Goal: Information Seeking & Learning: Learn about a topic

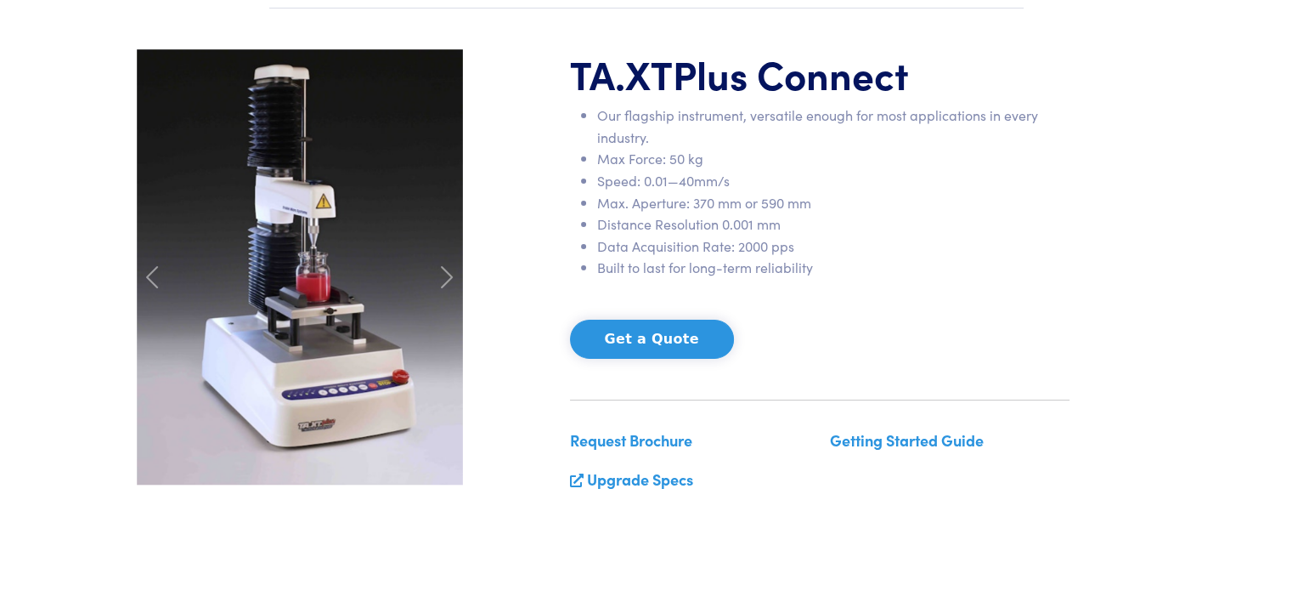
scroll to position [167, 0]
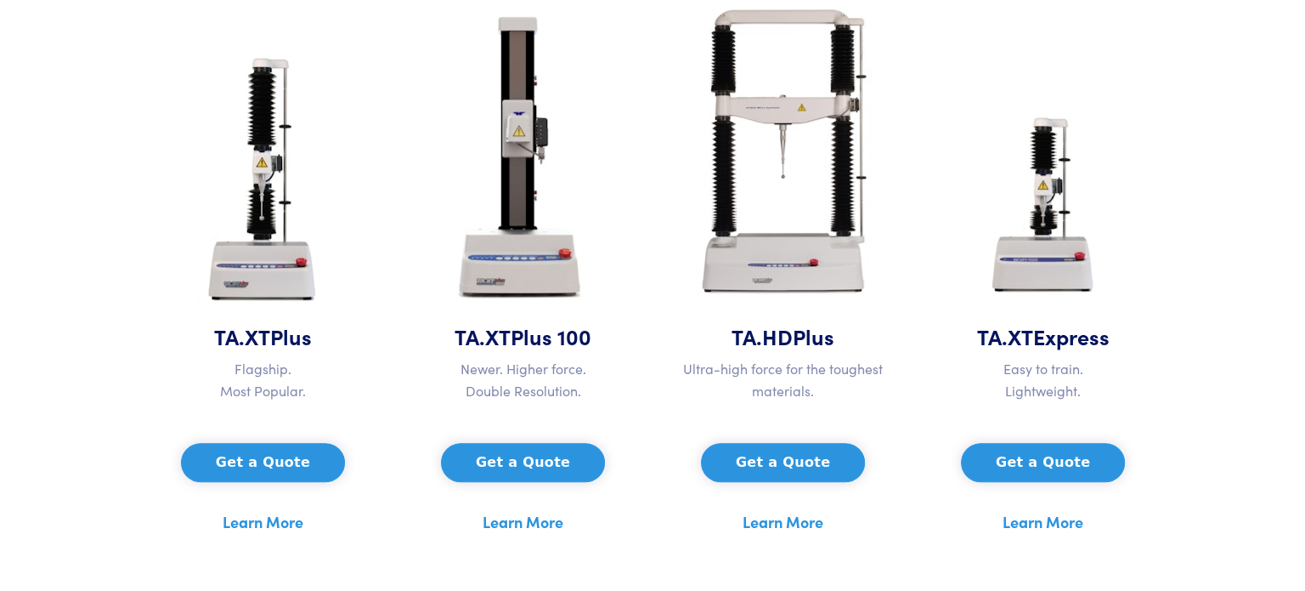
scroll to position [836, 0]
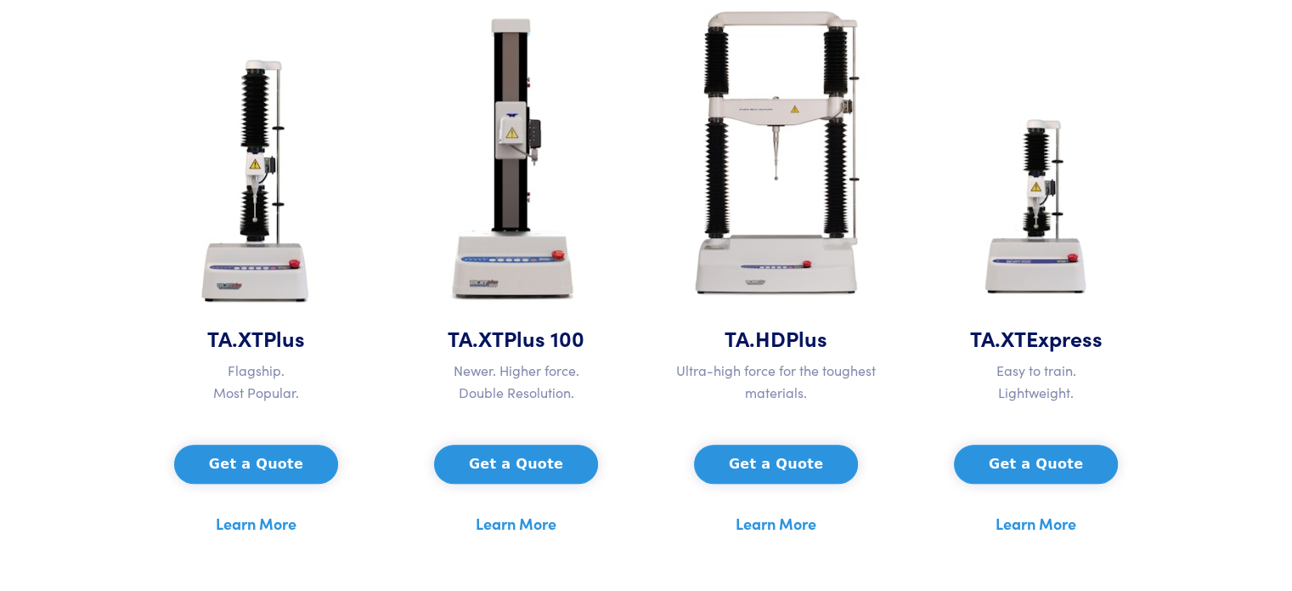
click at [280, 472] on button "Get a Quote" at bounding box center [256, 463] width 164 height 39
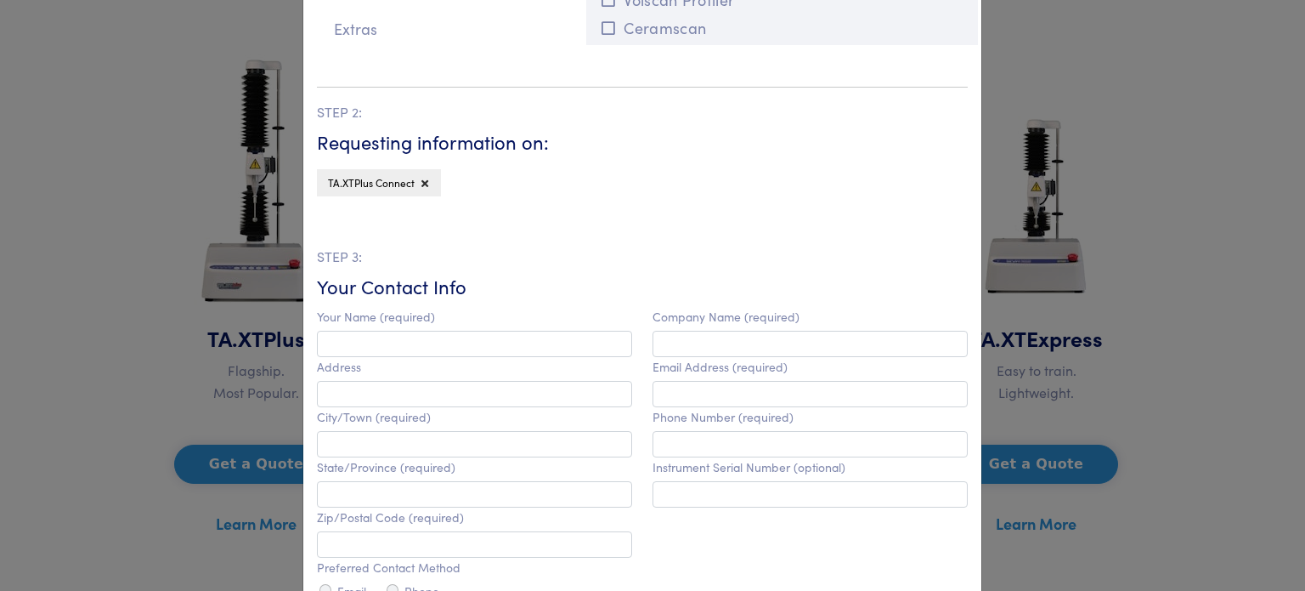
scroll to position [0, 0]
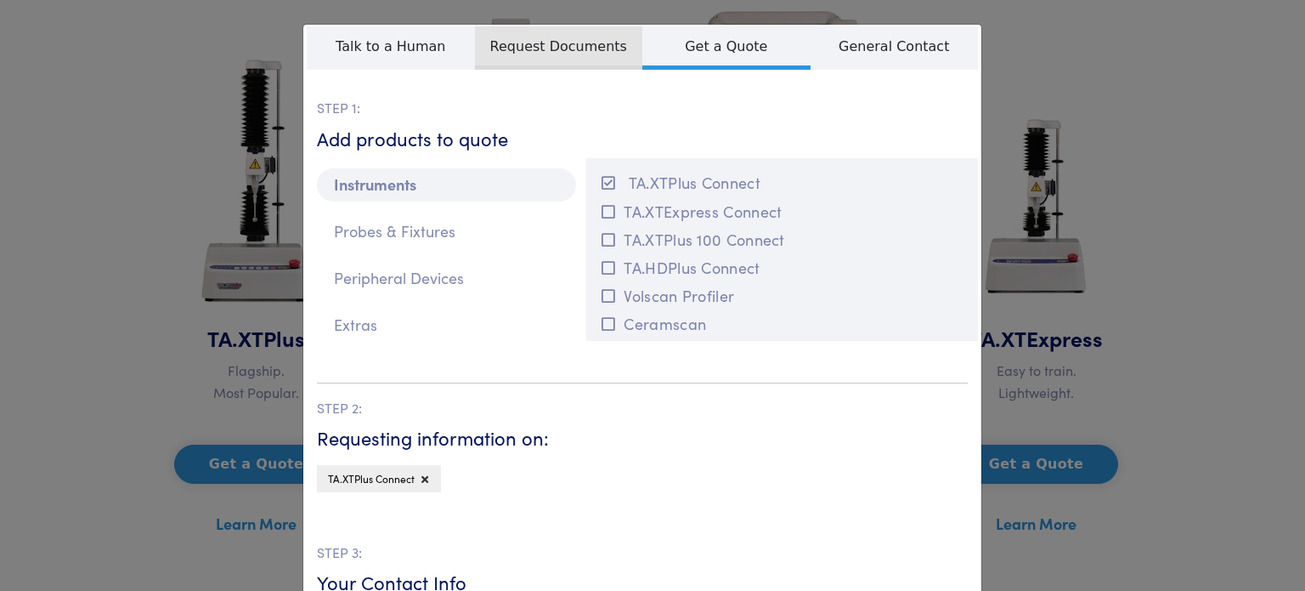
click at [571, 46] on span "Request Documents" at bounding box center [559, 47] width 168 height 43
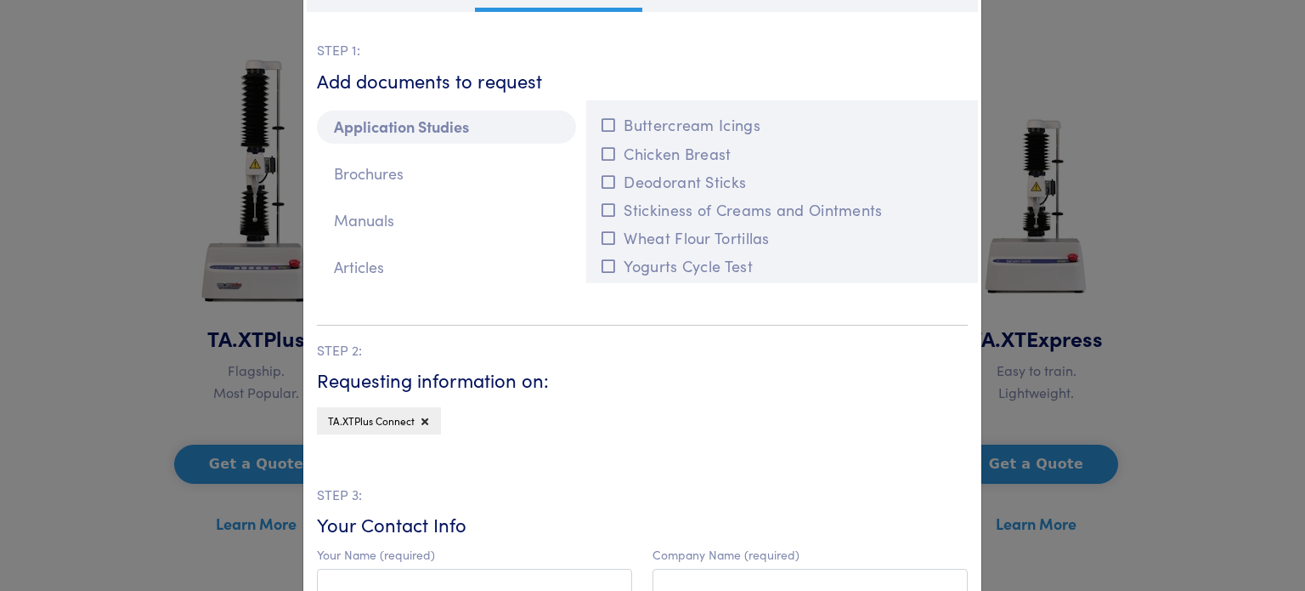
scroll to position [57, 0]
click at [381, 177] on p "Brochures" at bounding box center [446, 174] width 259 height 33
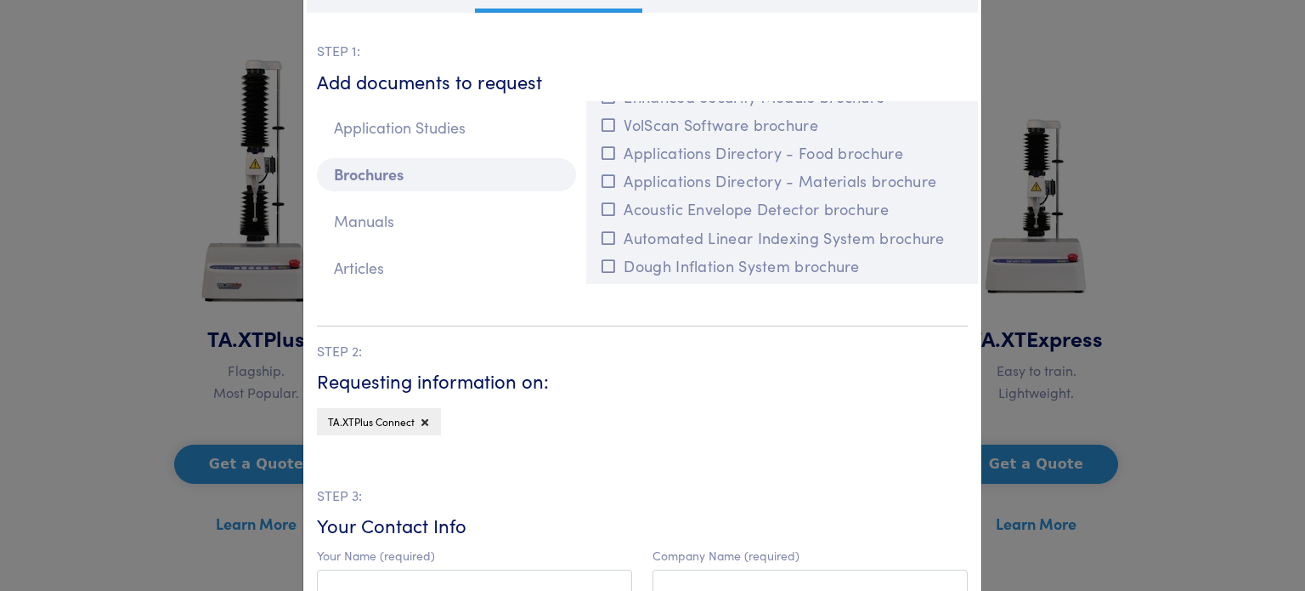
scroll to position [0, 0]
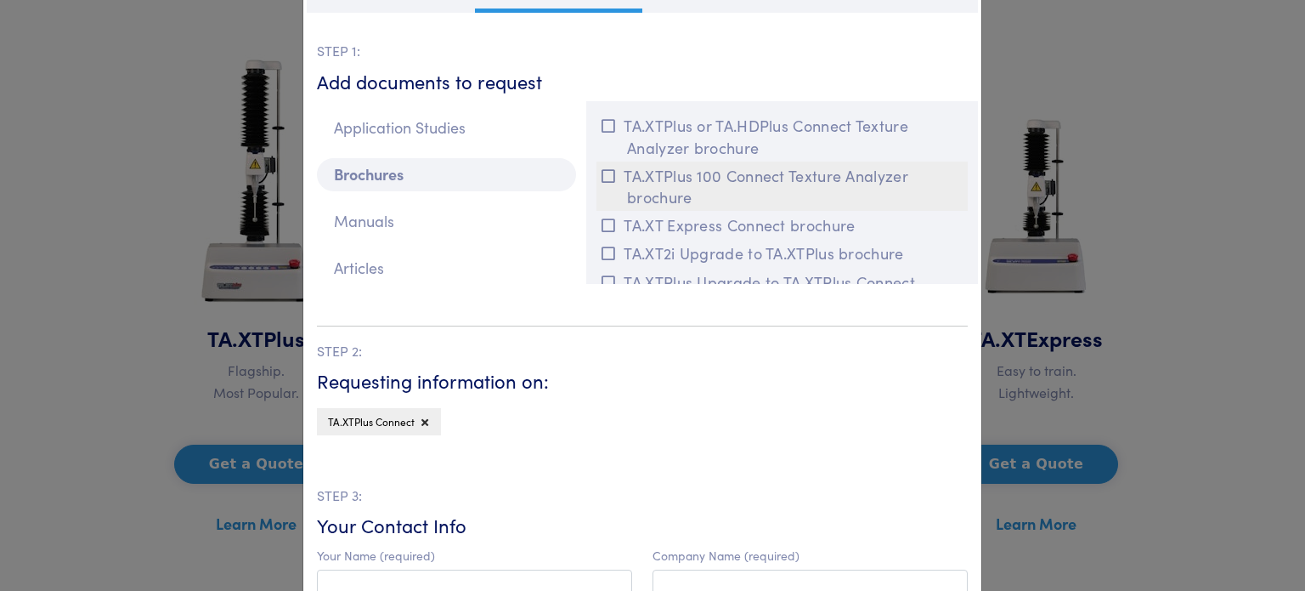
click at [731, 178] on button "TA.XTPlus 100 Connect Texture Analyzer brochure" at bounding box center [782, 185] width 371 height 49
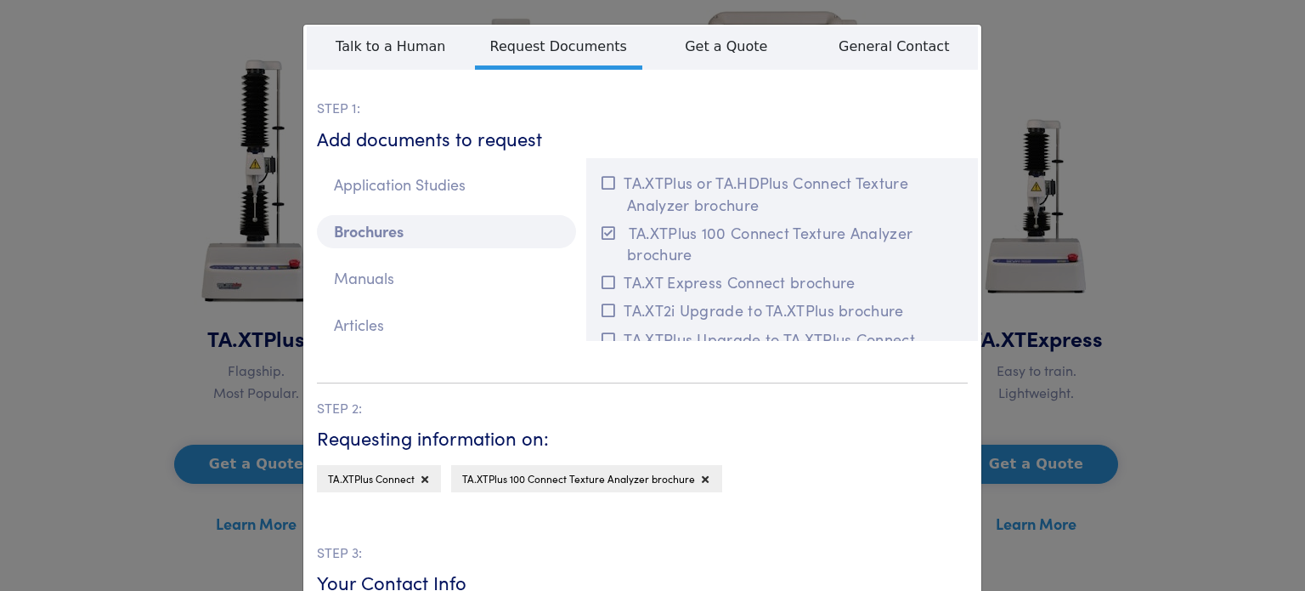
click at [1064, 159] on div "**********" at bounding box center [652, 295] width 1305 height 591
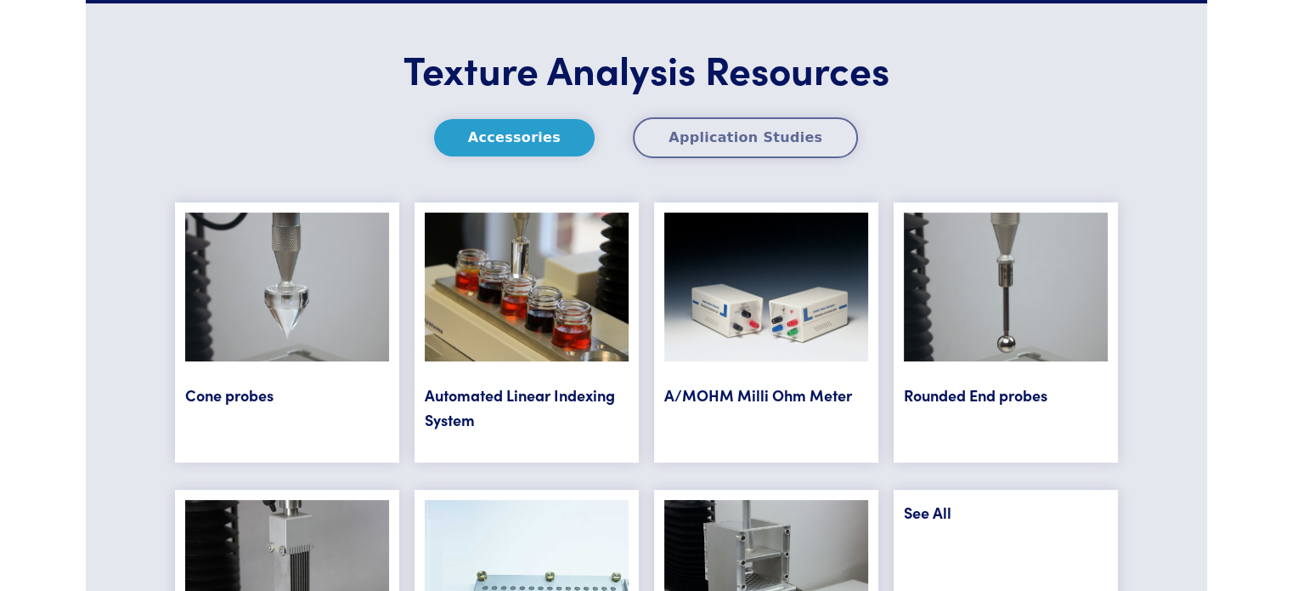
scroll to position [6804, 0]
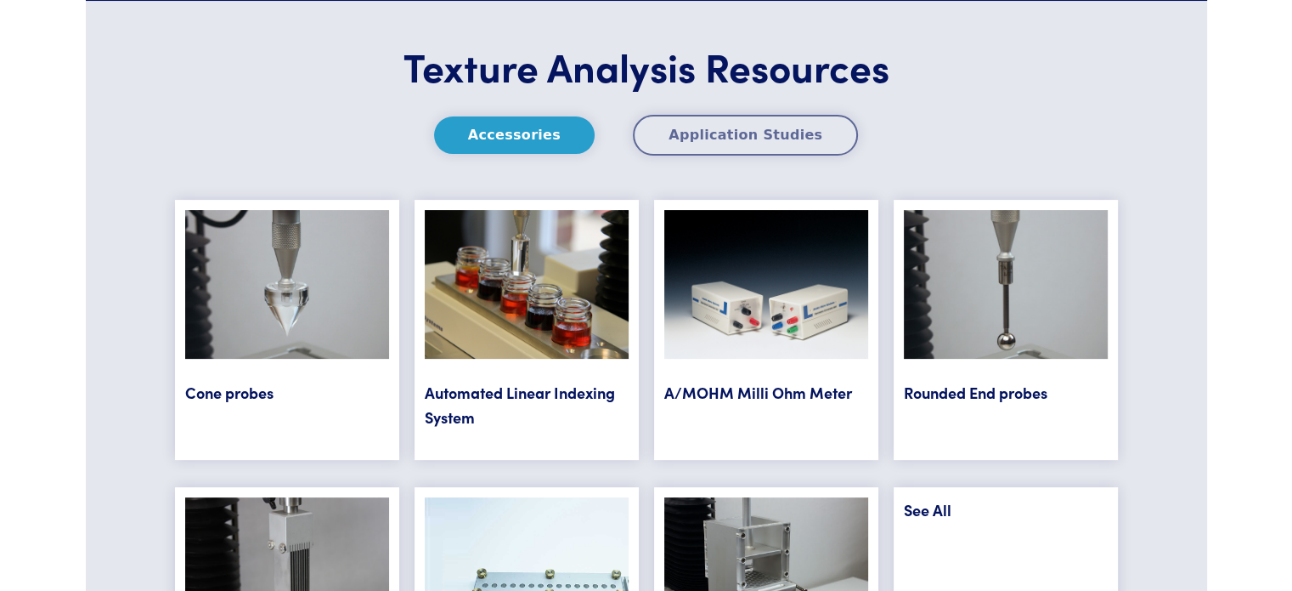
click at [745, 132] on button "Application Studies" at bounding box center [745, 135] width 225 height 41
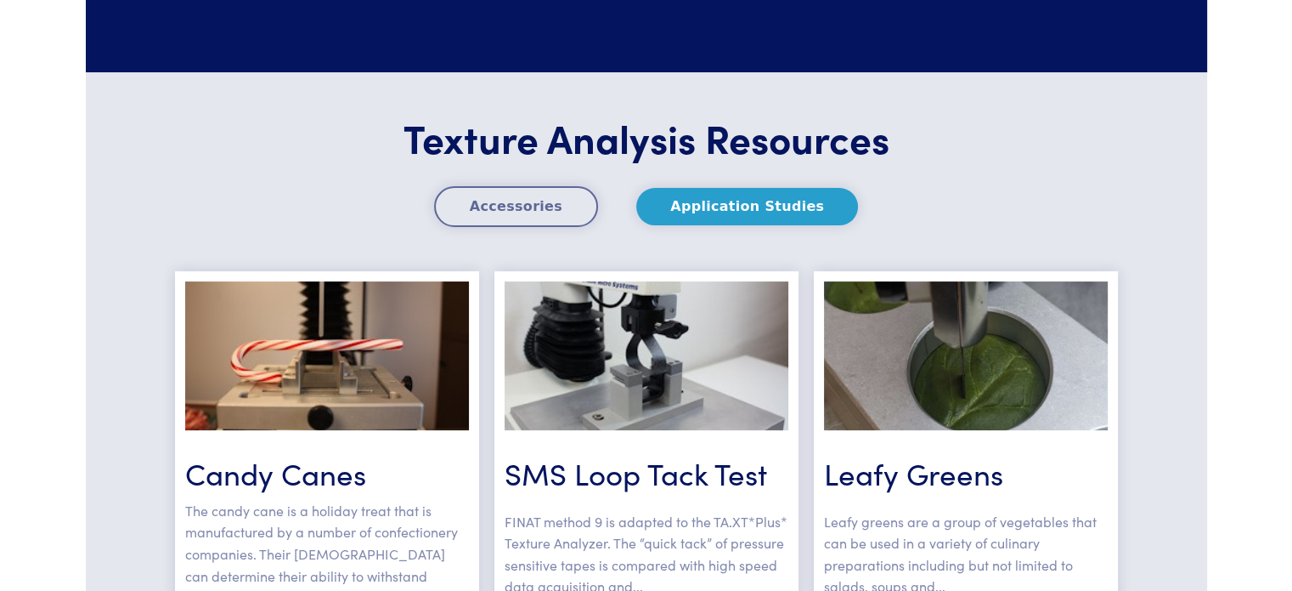
scroll to position [6731, 0]
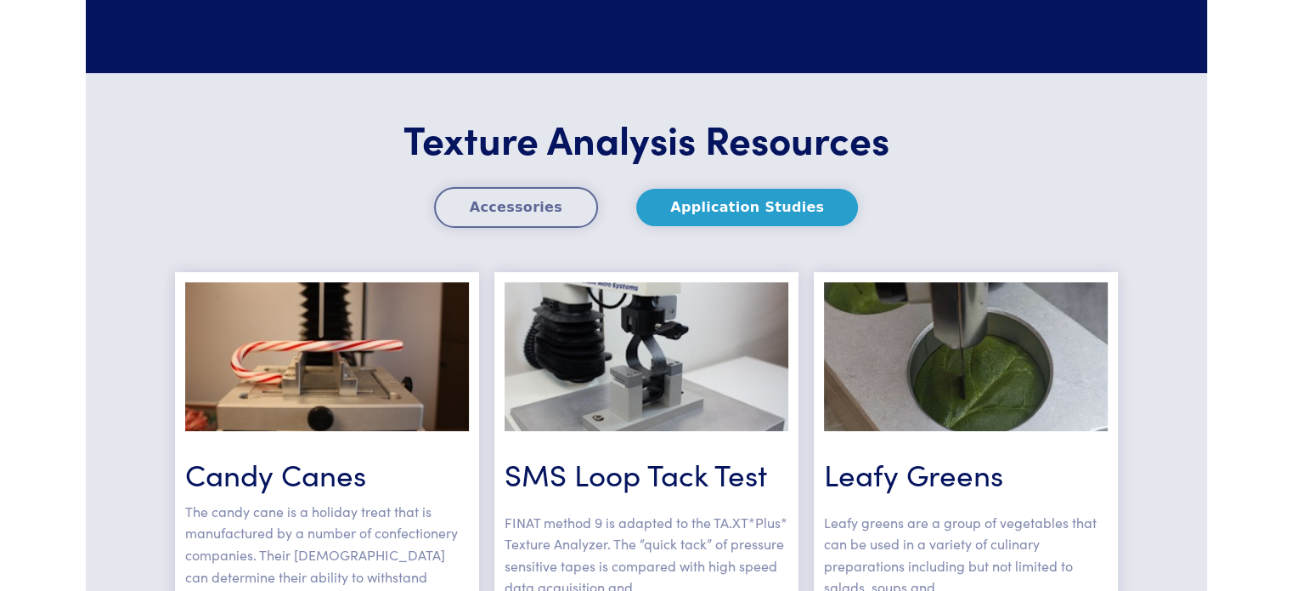
click at [532, 200] on button "Accessories" at bounding box center [516, 207] width 164 height 41
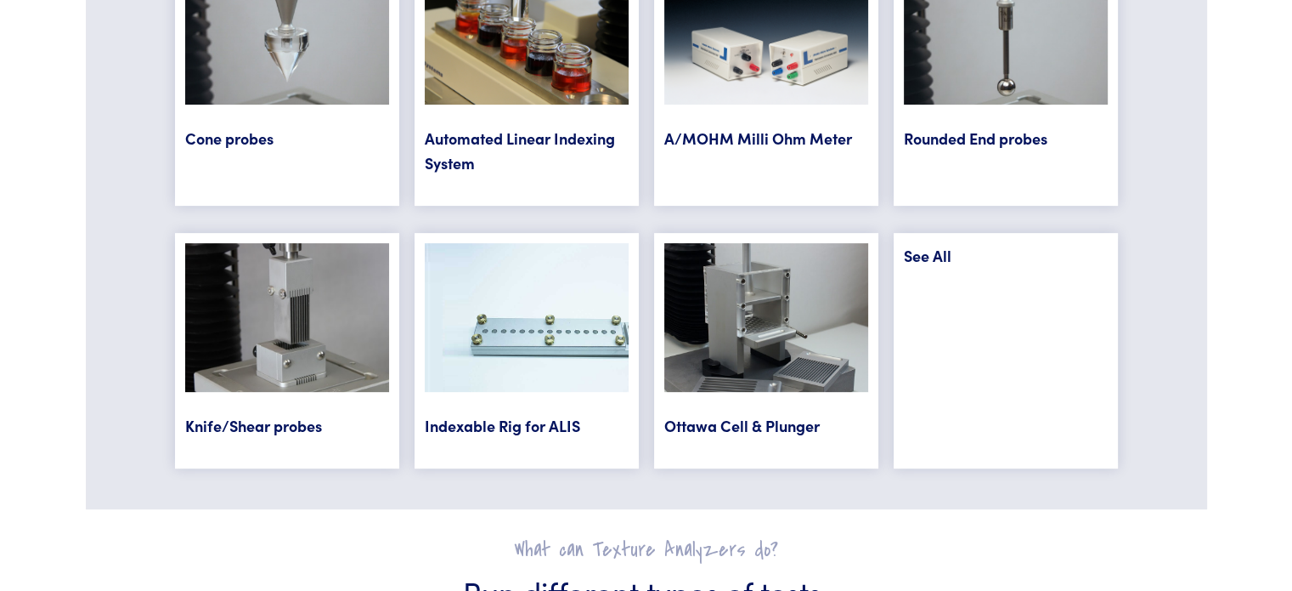
scroll to position [7065, 0]
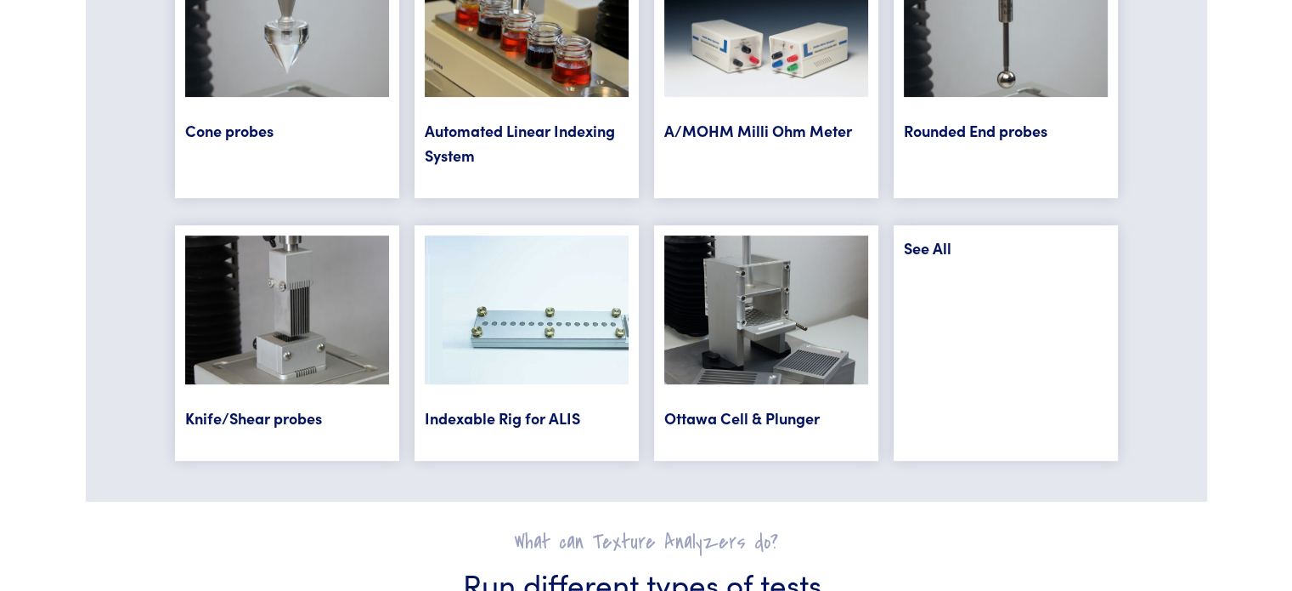
click at [919, 244] on link "See All" at bounding box center [928, 247] width 48 height 21
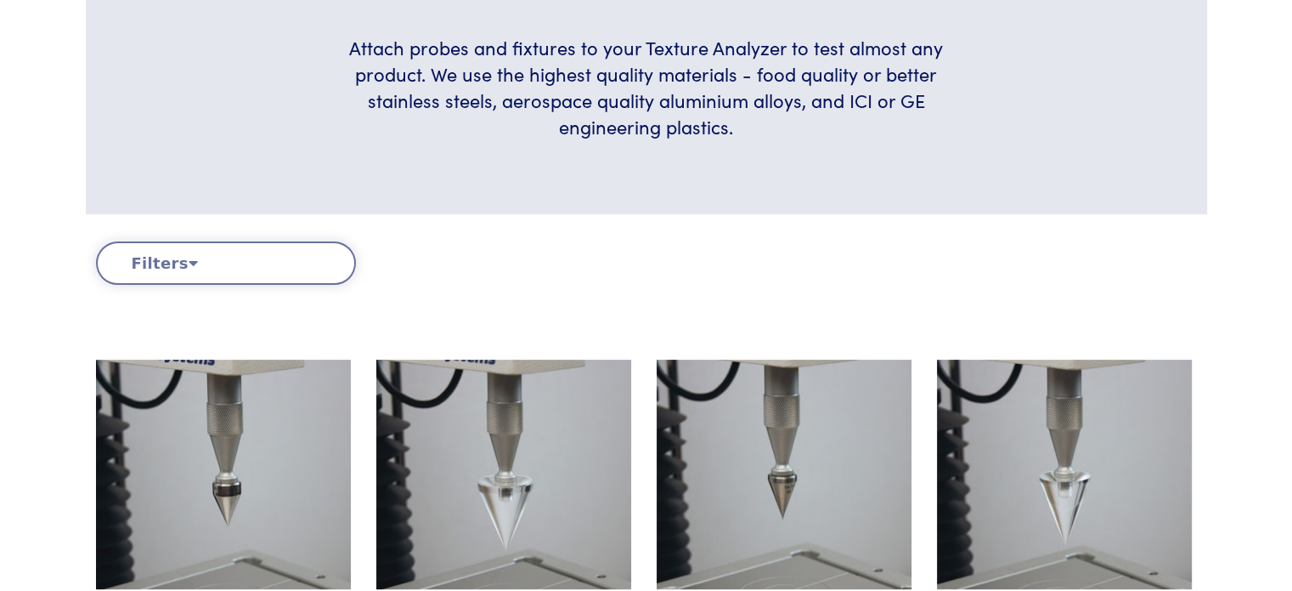
scroll to position [400, 0]
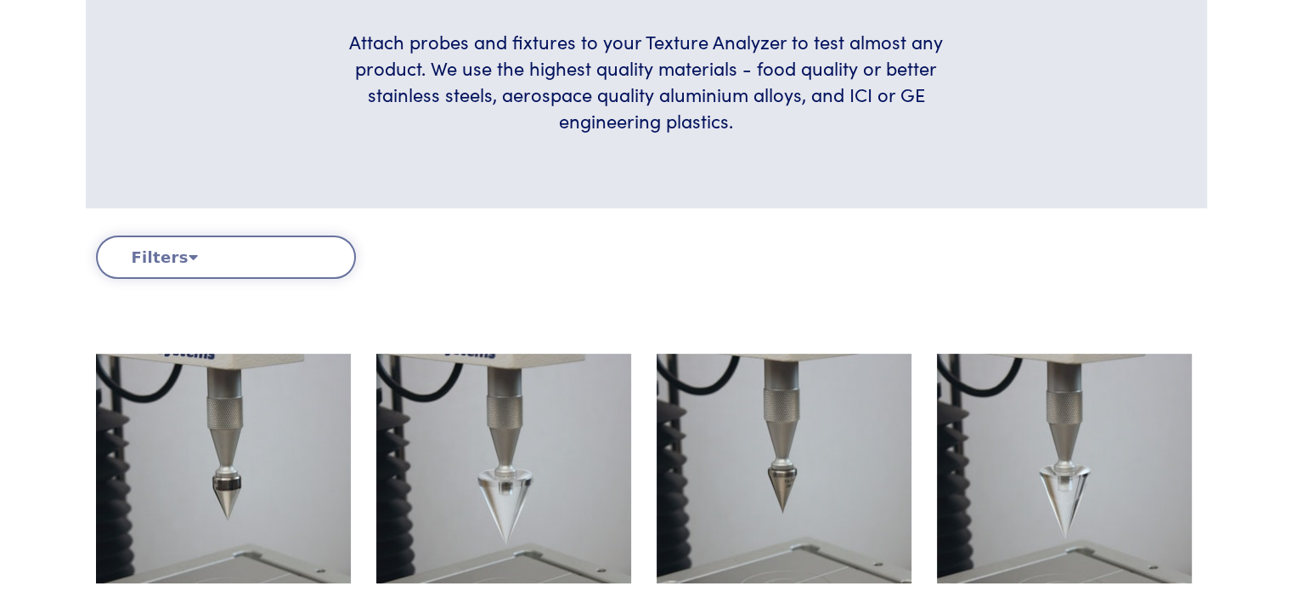
click at [189, 261] on icon at bounding box center [193, 256] width 9 height 15
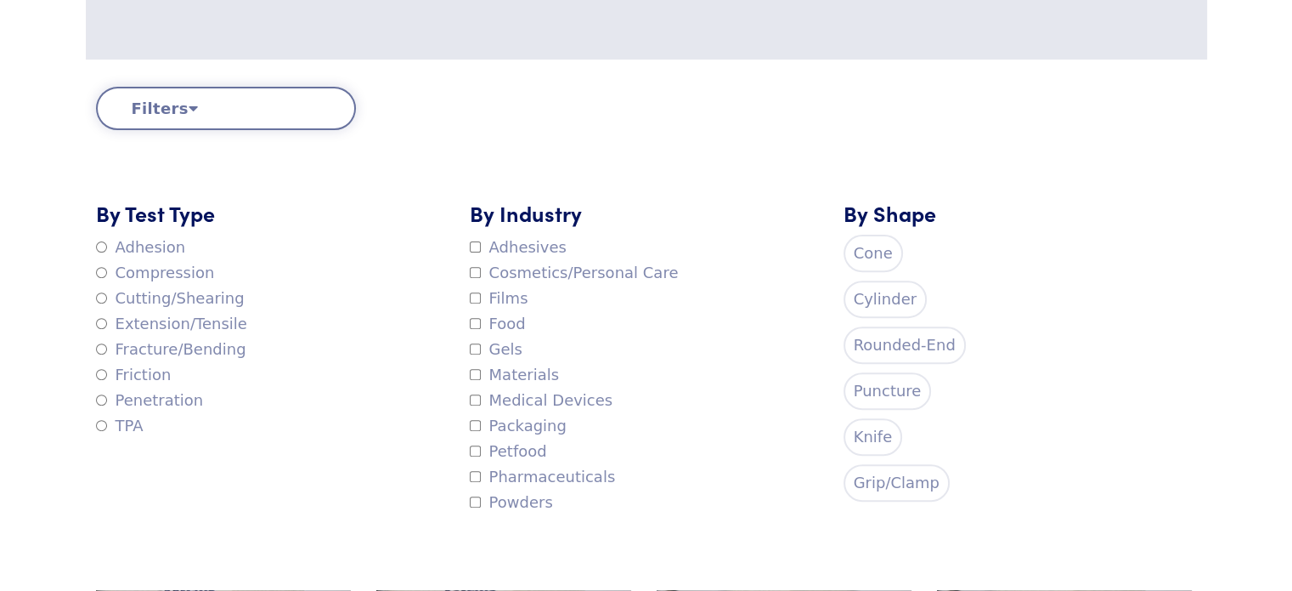
scroll to position [550, 0]
click at [887, 295] on label "Cylinder" at bounding box center [886, 298] width 84 height 37
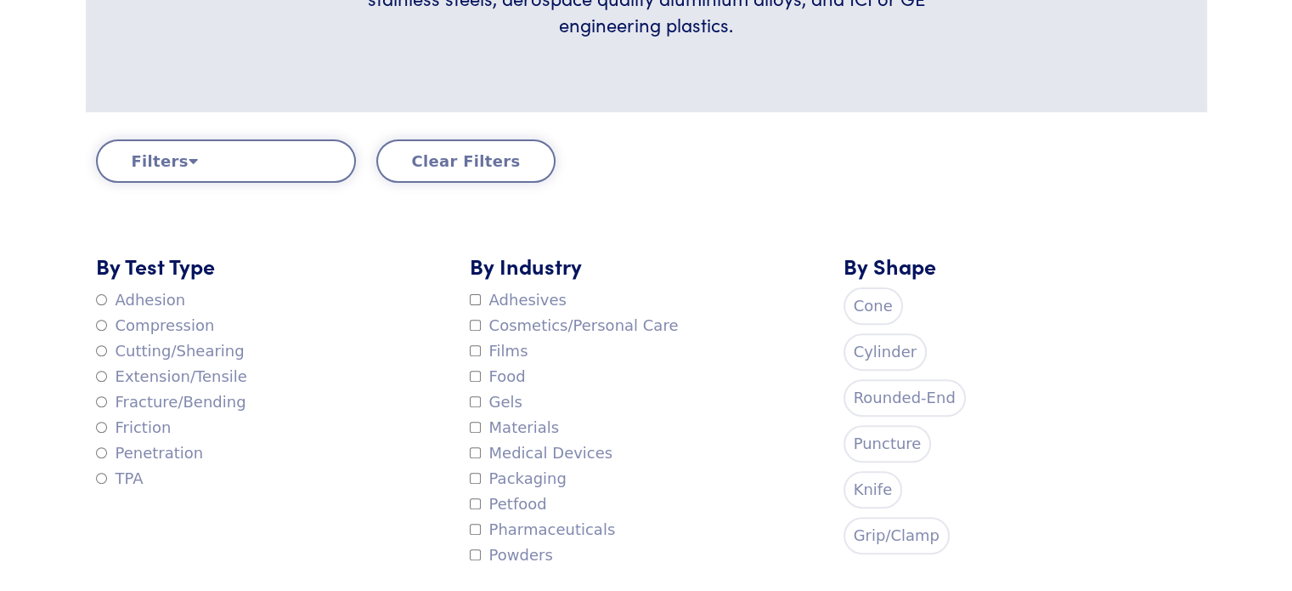
scroll to position [481, 0]
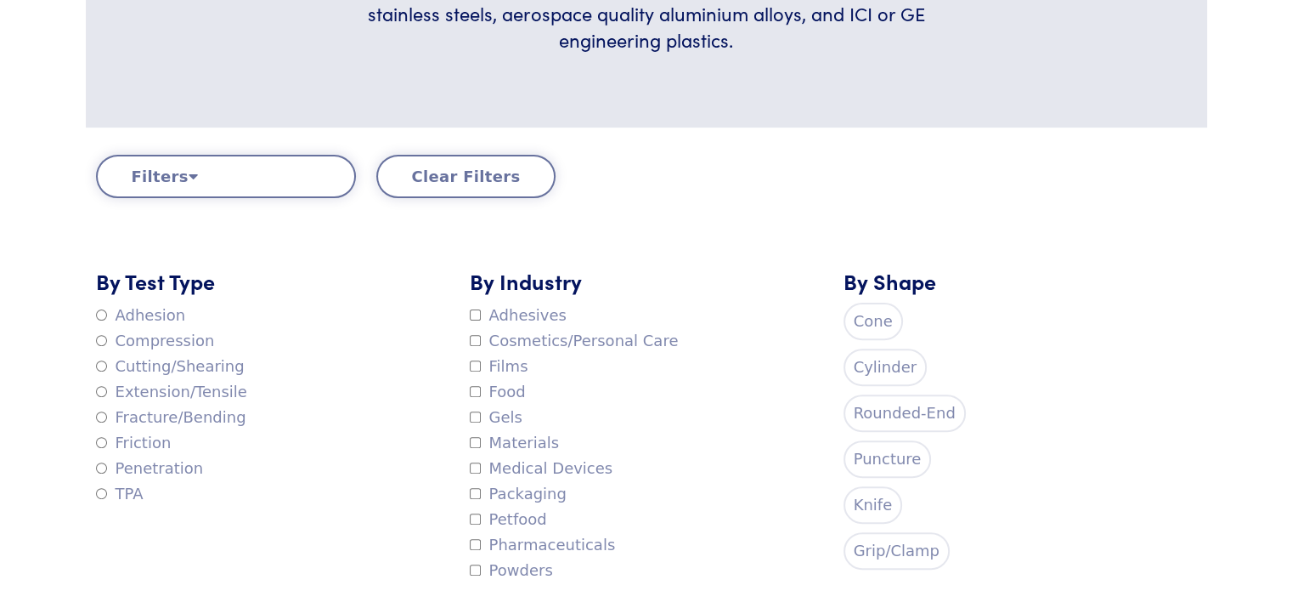
click at [882, 366] on label "Cylinder" at bounding box center [886, 366] width 84 height 37
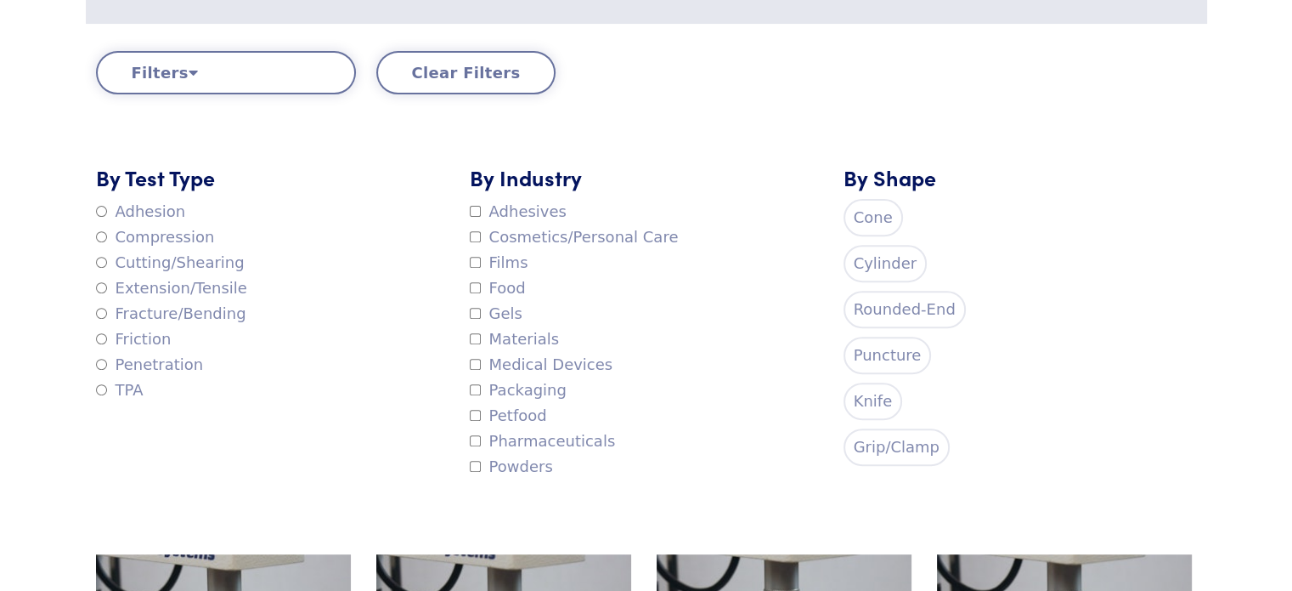
scroll to position [586, 0]
click at [890, 345] on label "Puncture" at bounding box center [888, 353] width 88 height 37
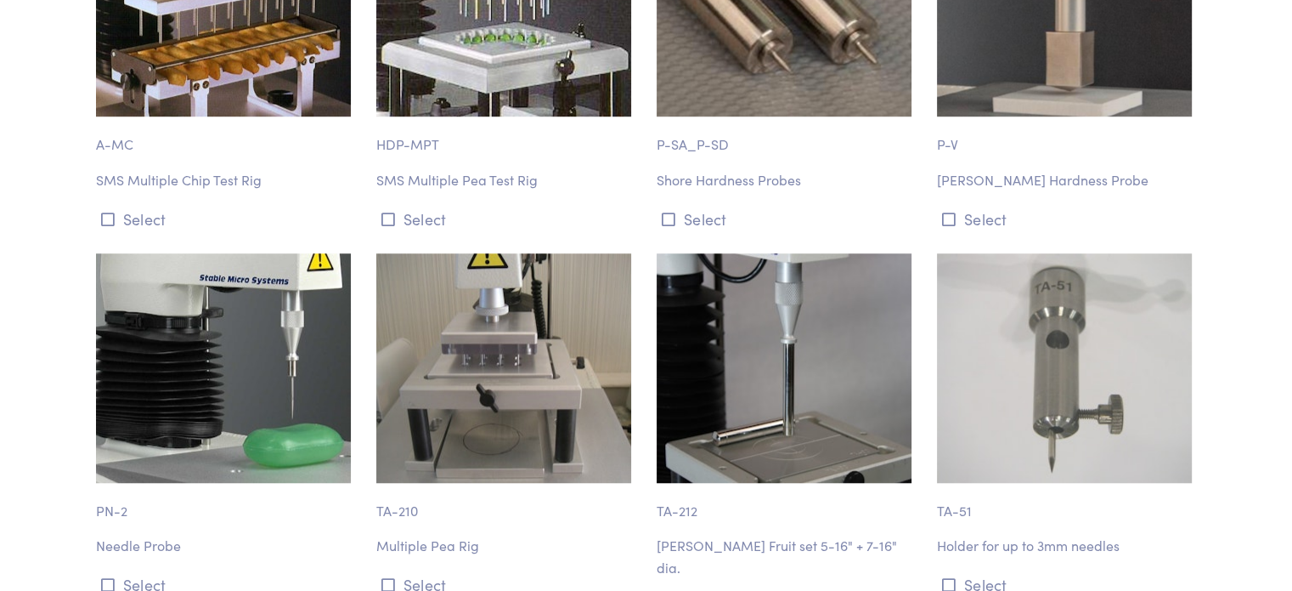
scroll to position [1315, 0]
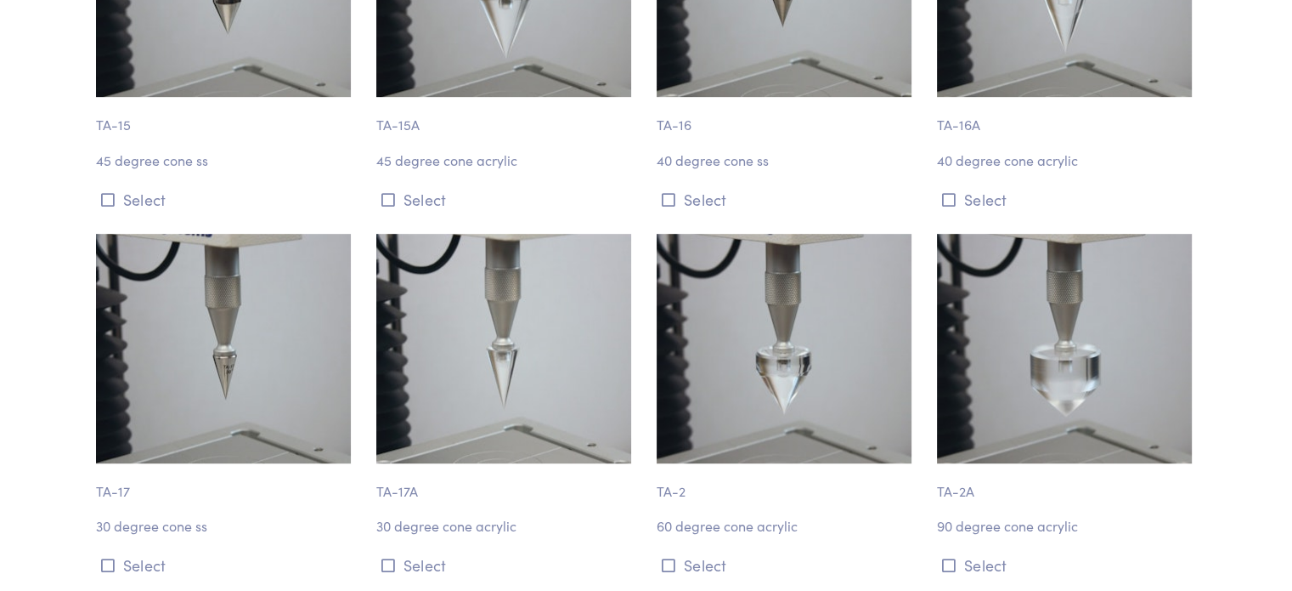
scroll to position [1009, 0]
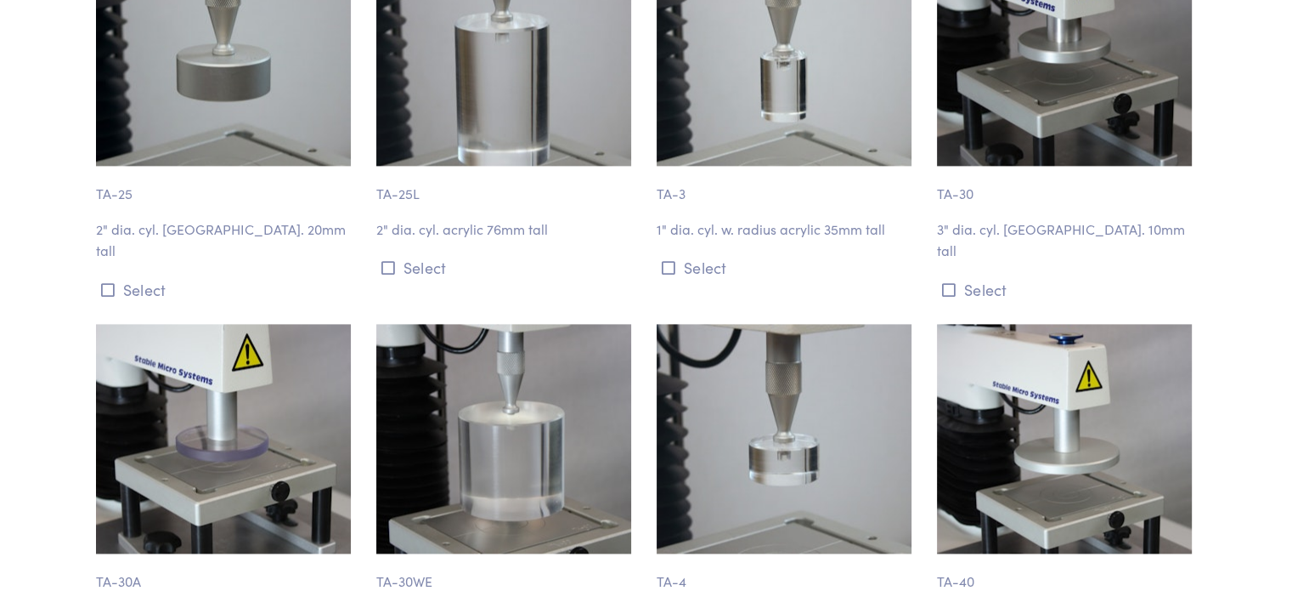
scroll to position [2570, 0]
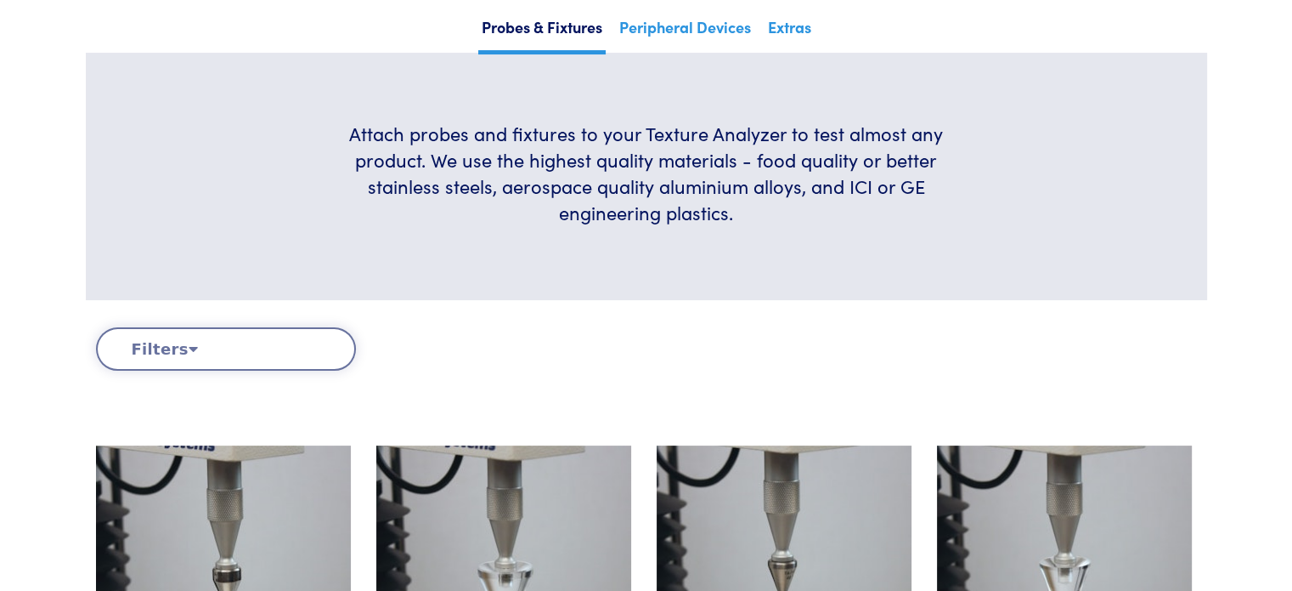
click at [238, 353] on button "Filters" at bounding box center [226, 348] width 260 height 43
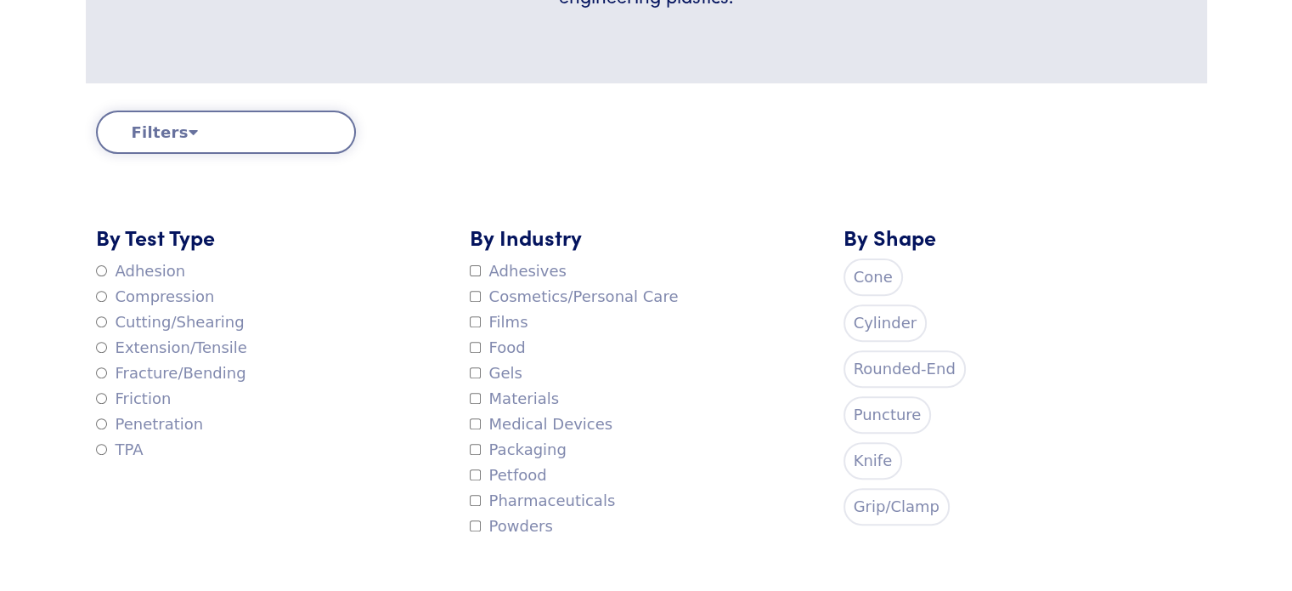
scroll to position [535, 0]
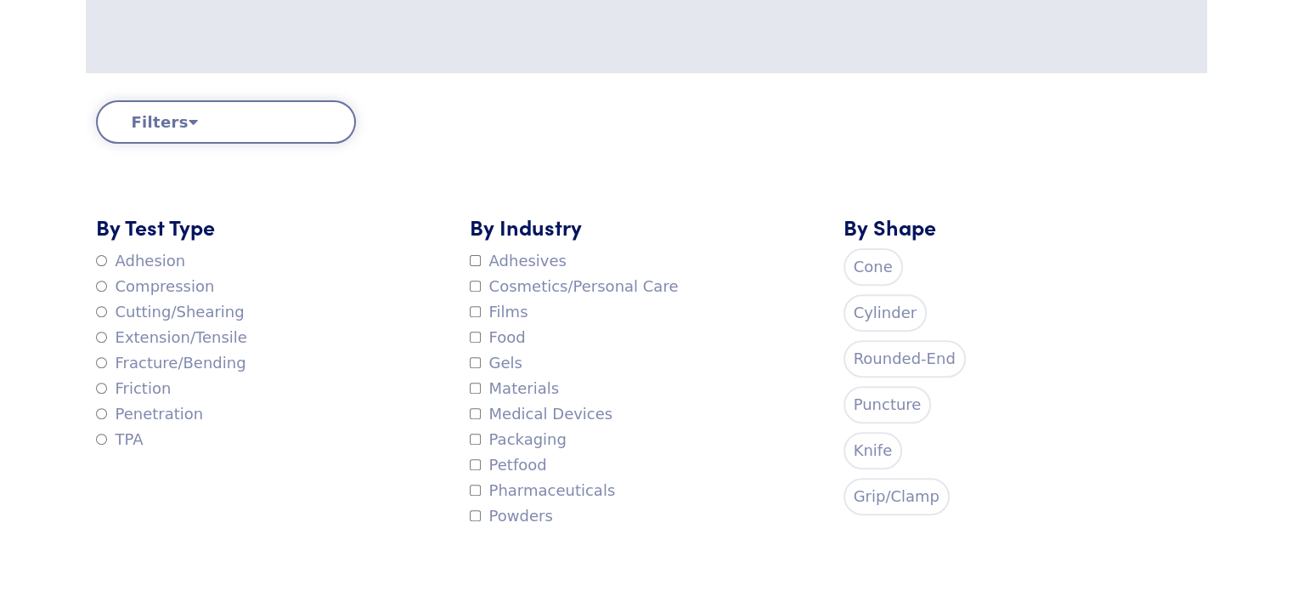
click at [880, 320] on label "Cylinder" at bounding box center [886, 312] width 84 height 37
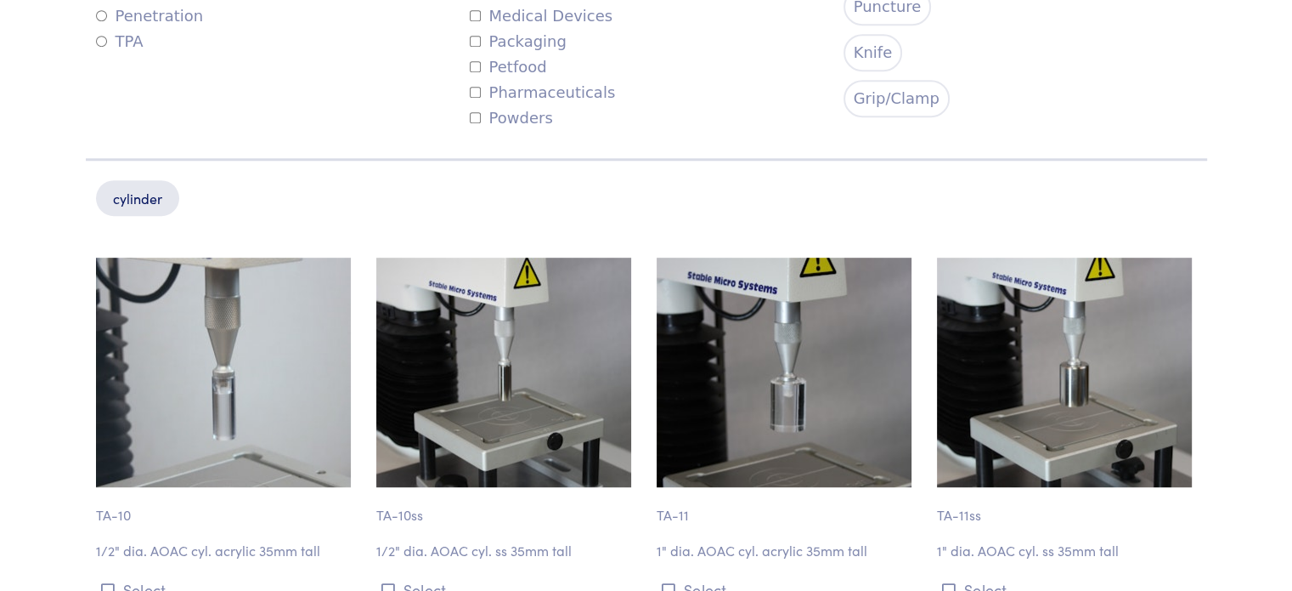
scroll to position [953, 0]
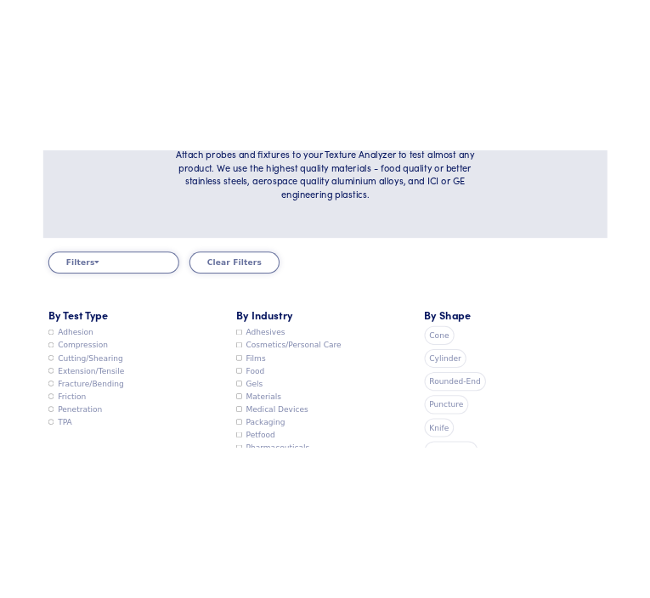
scroll to position [360, 0]
